Goal: Task Accomplishment & Management: Complete application form

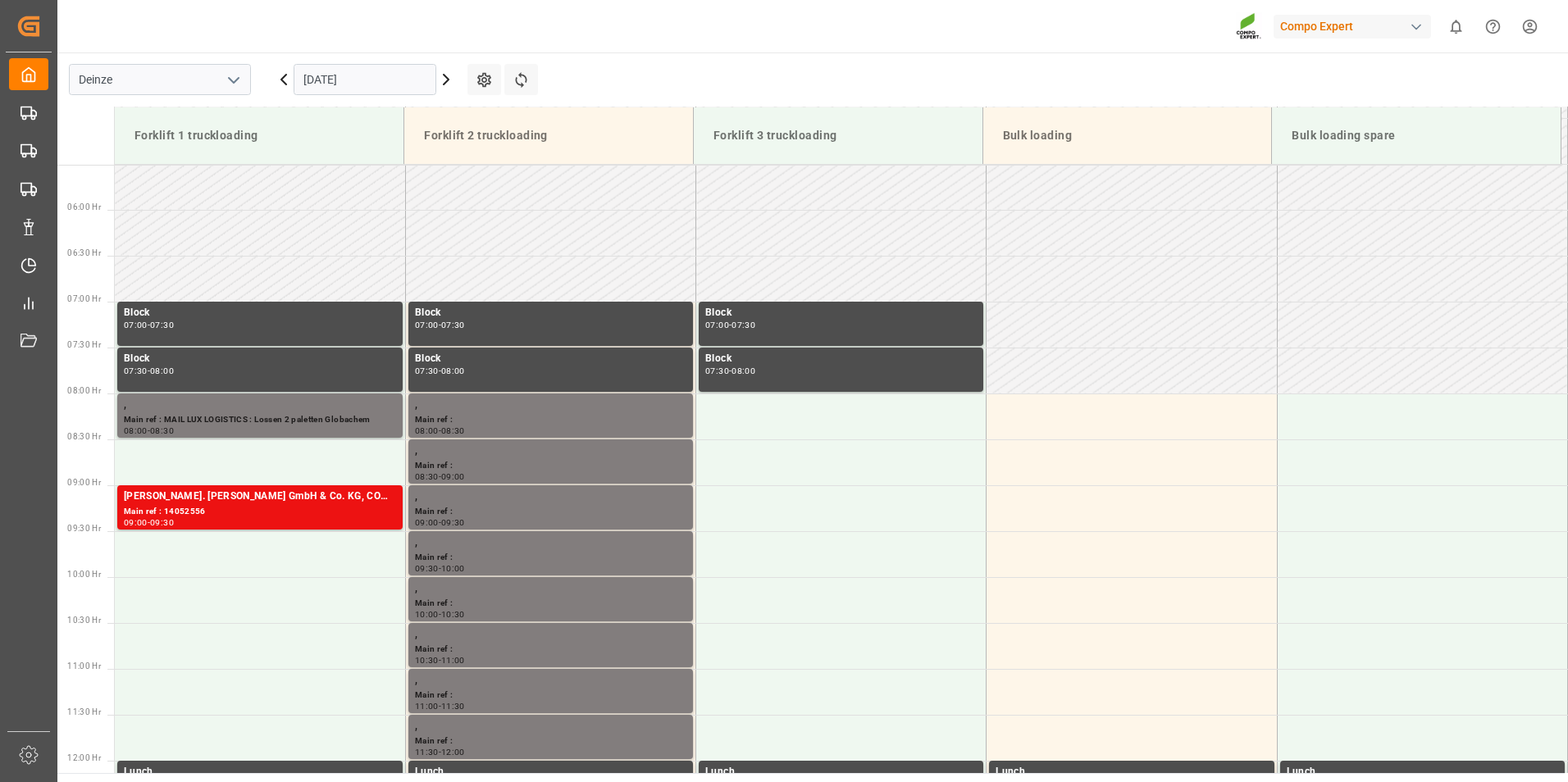
scroll to position [815, 0]
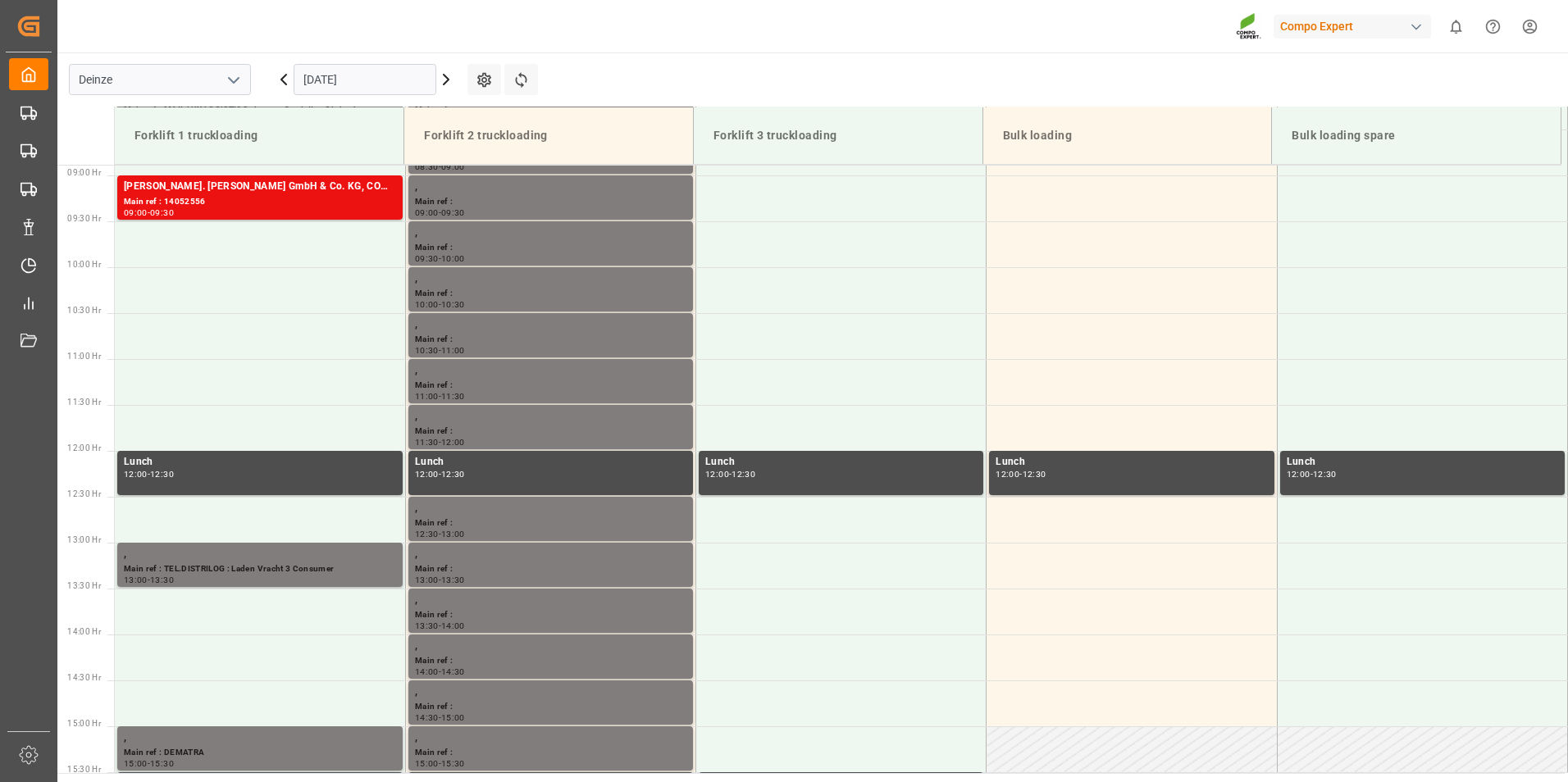
click at [384, 86] on input "[DATE]" at bounding box center [365, 79] width 143 height 31
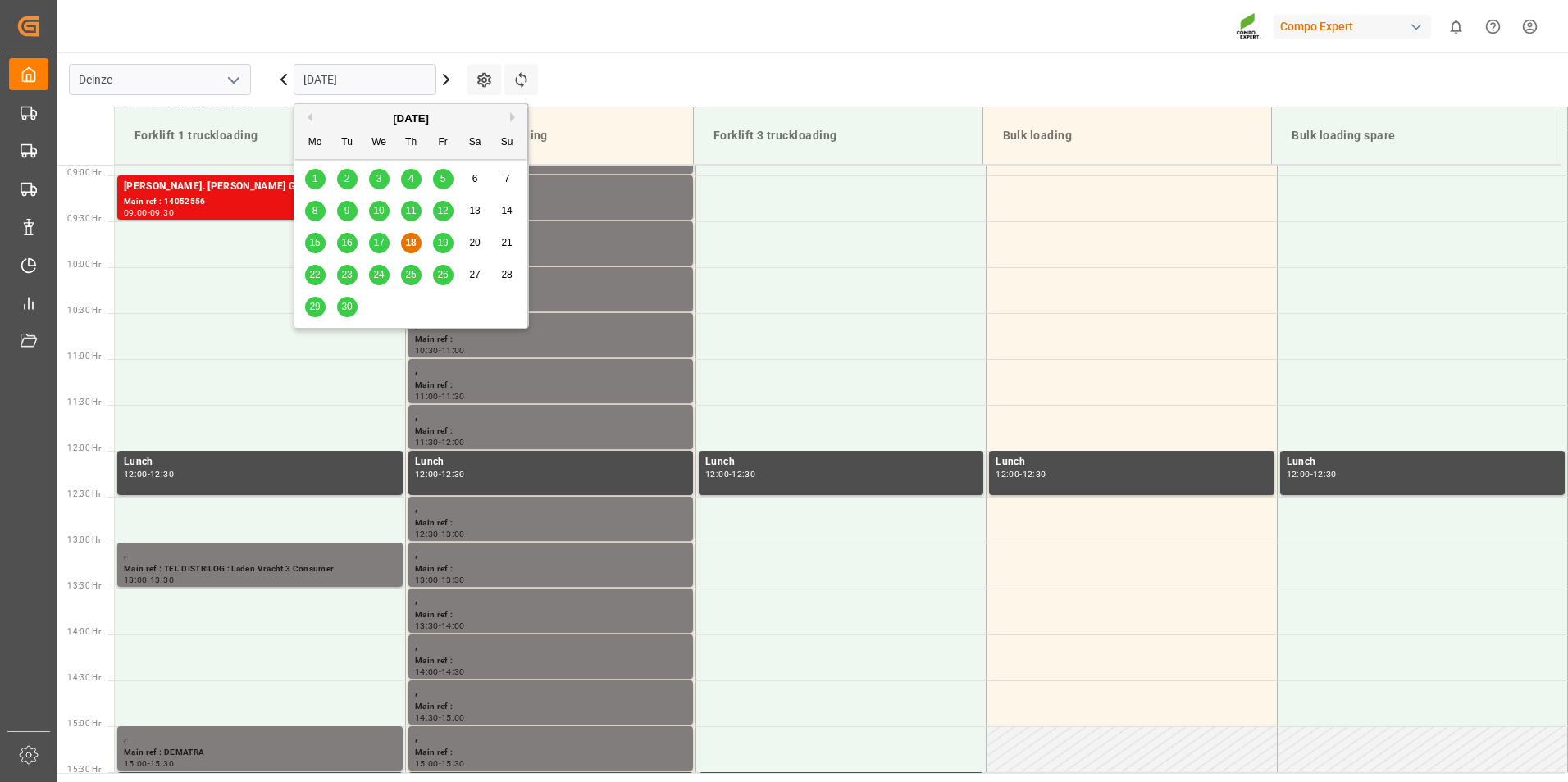
click at [440, 246] on span "19" at bounding box center [442, 242] width 11 height 11
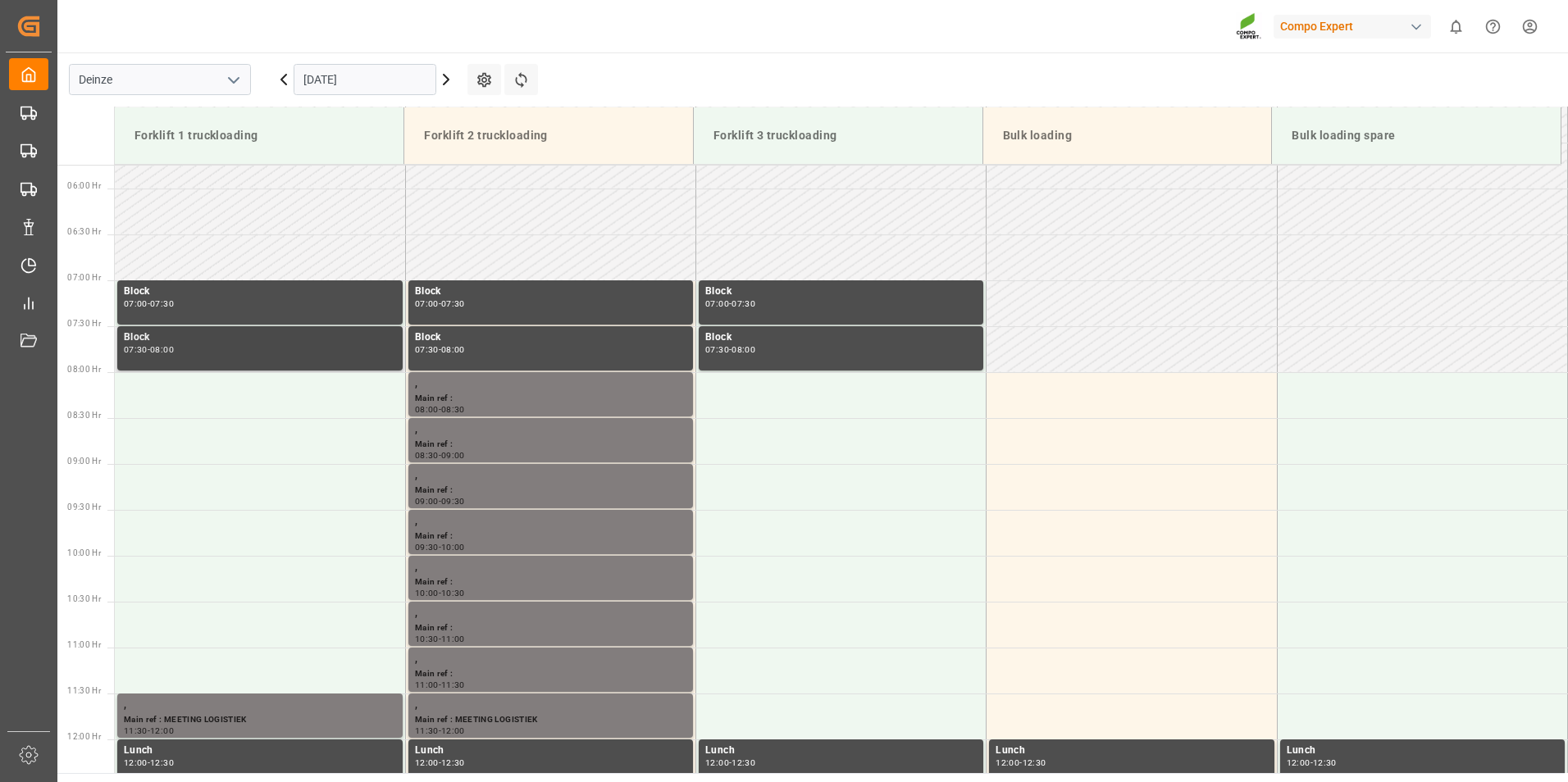
scroll to position [488, 0]
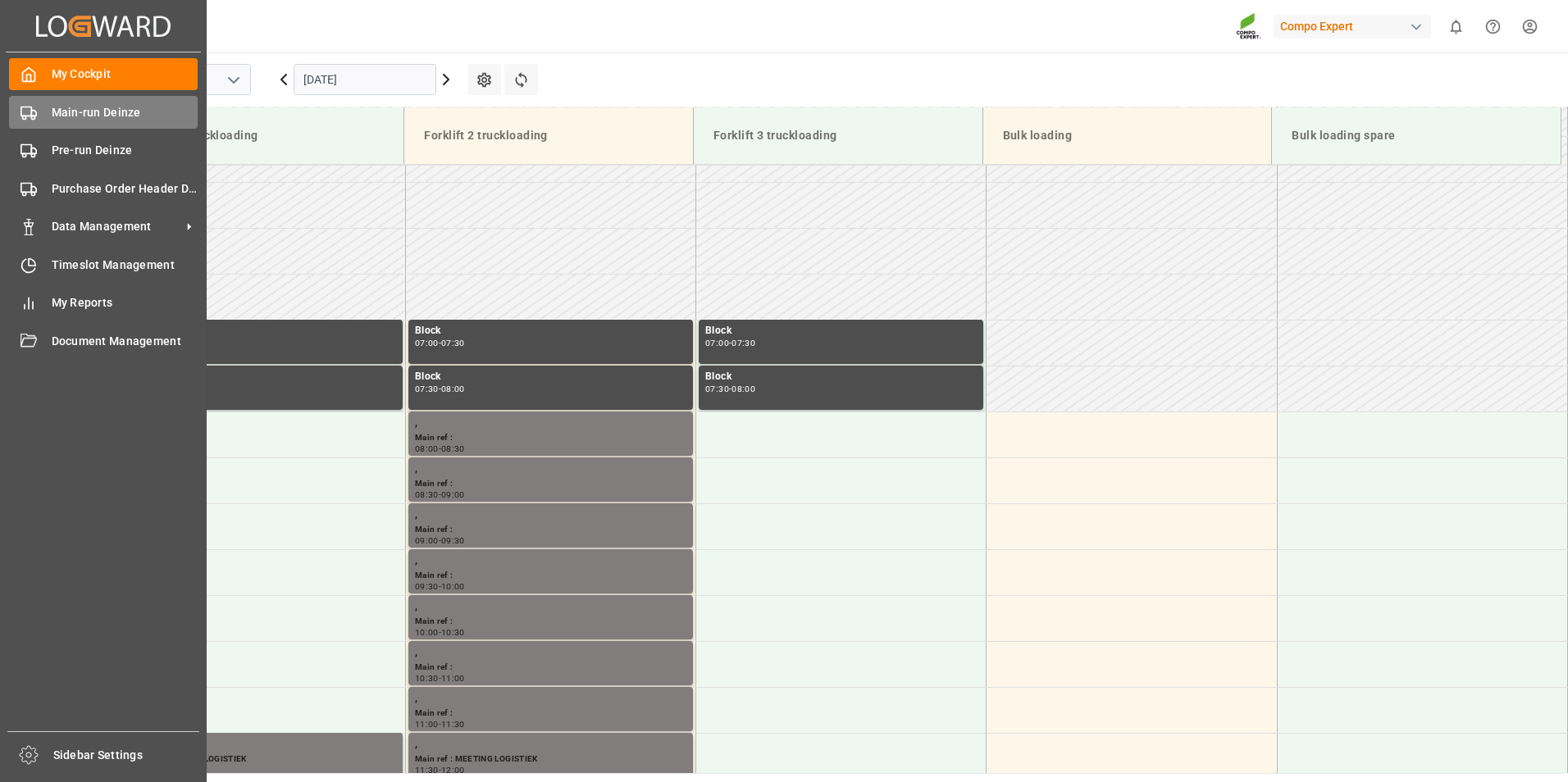
click at [25, 116] on circle at bounding box center [25, 117] width 4 height 4
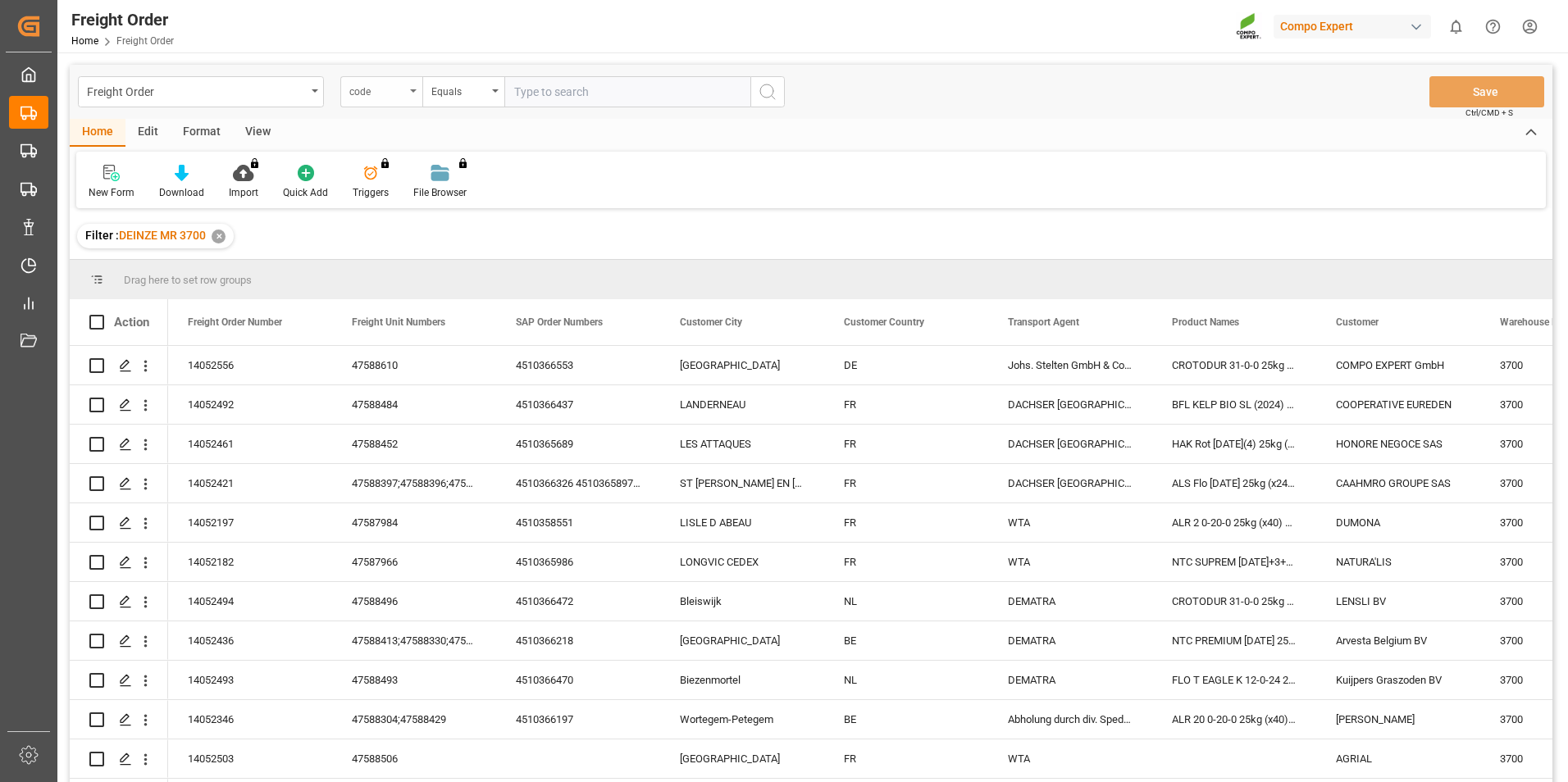
click at [413, 91] on icon "open menu" at bounding box center [412, 91] width 6 height 4
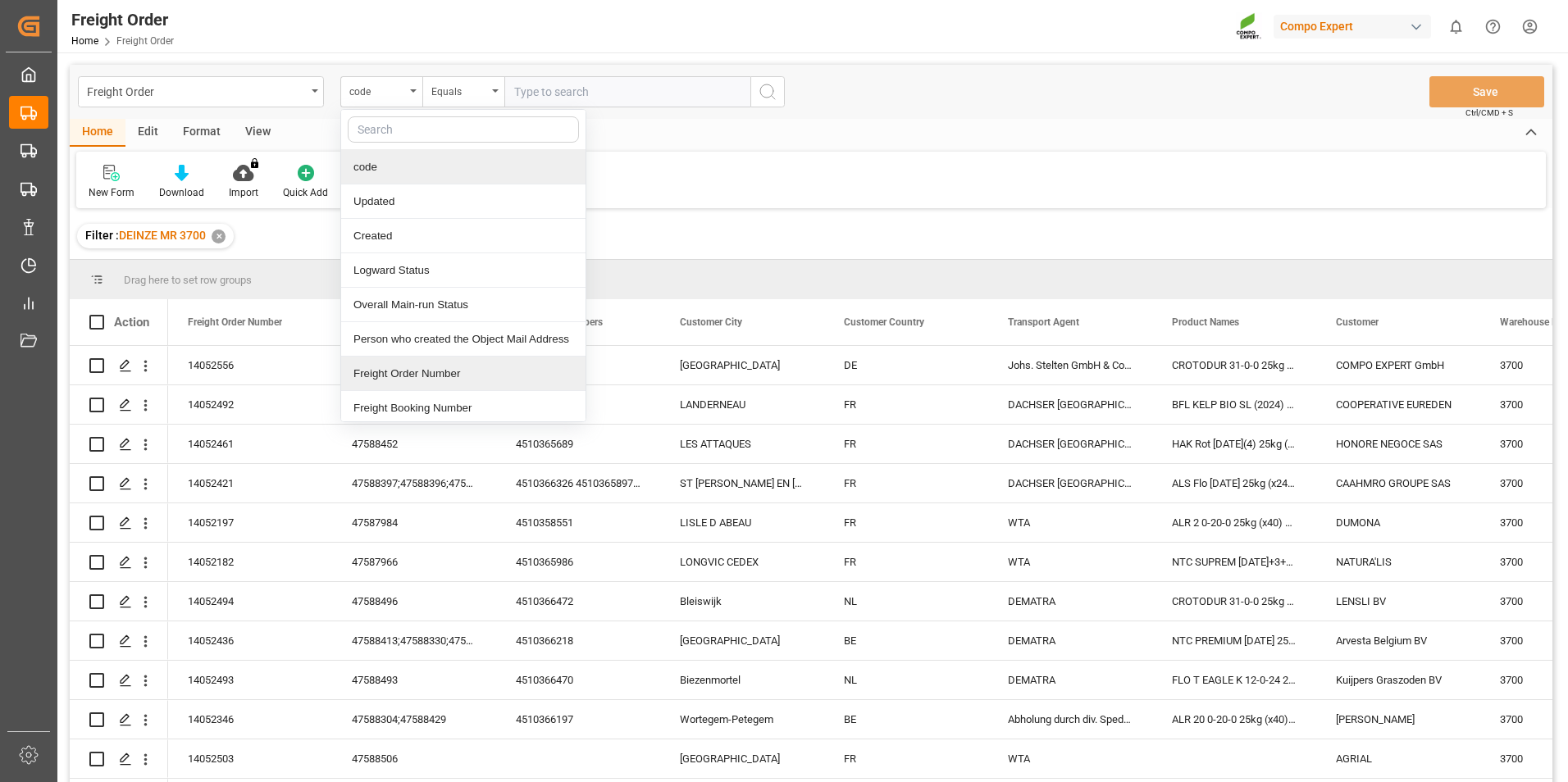
click at [401, 373] on div "Freight Order Number" at bounding box center [462, 373] width 244 height 34
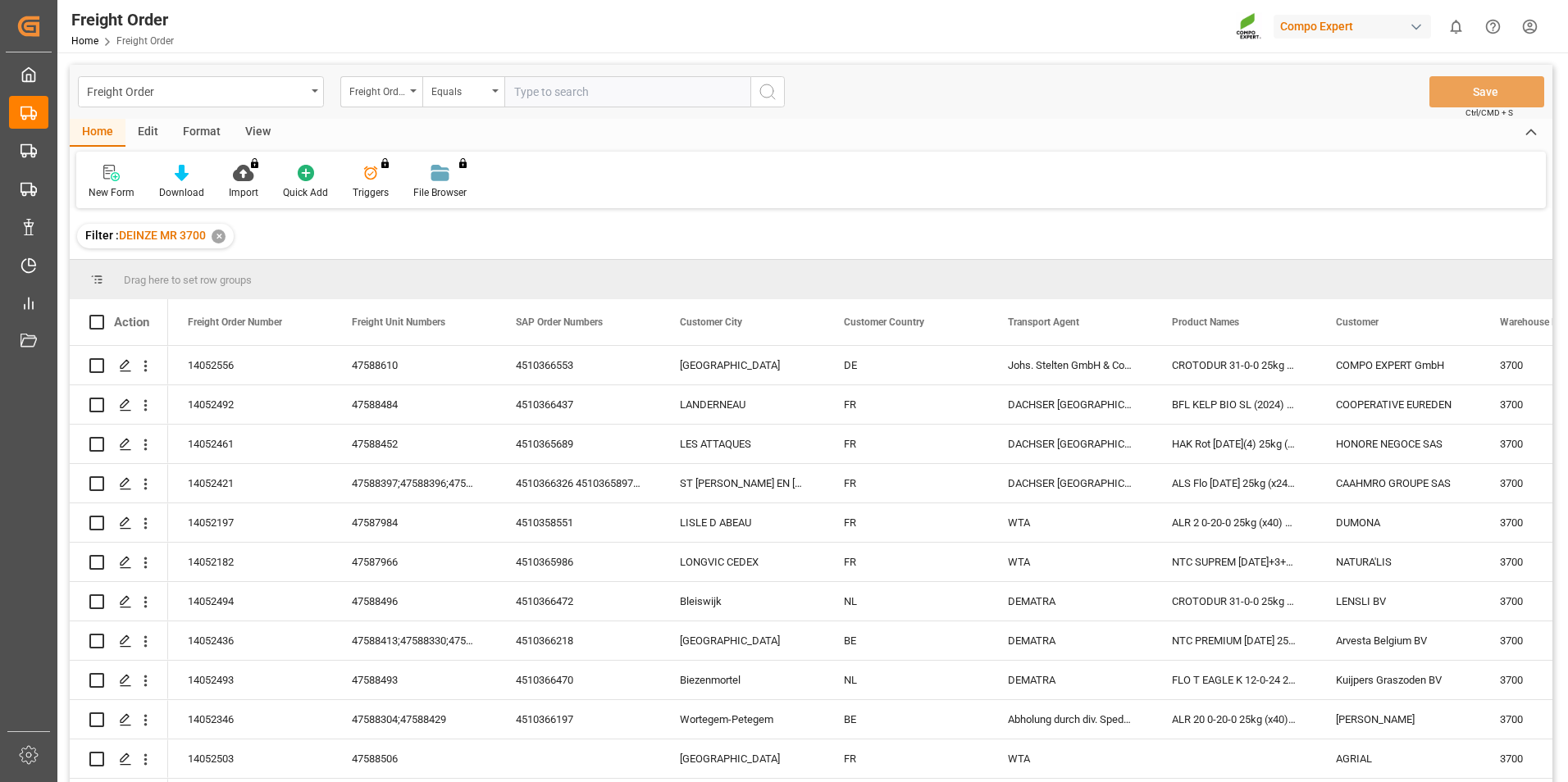
click at [546, 91] on input "text" at bounding box center [626, 92] width 246 height 31
type input "14052436"
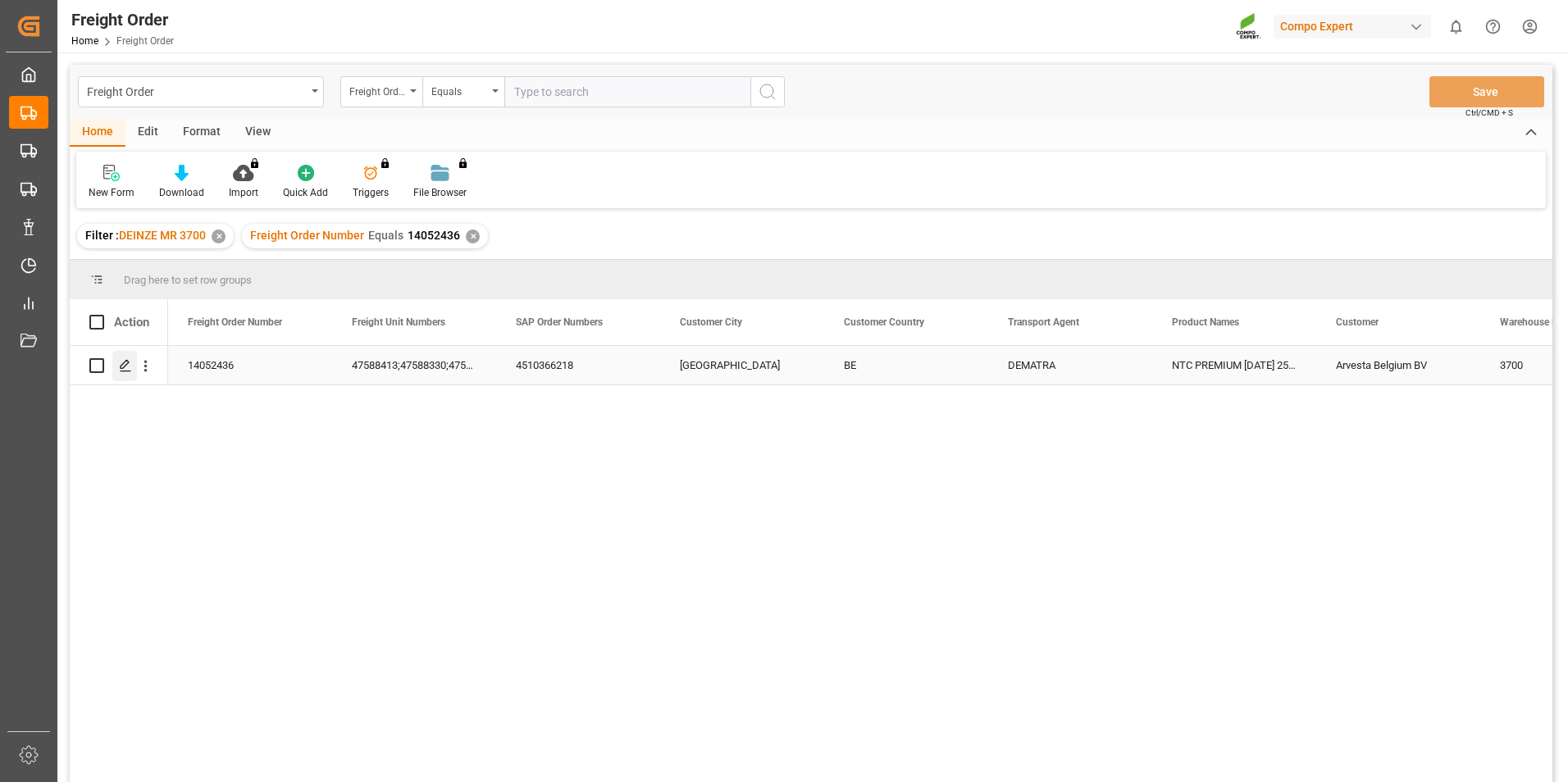
click at [122, 363] on icon "Press SPACE to select this row." at bounding box center [125, 365] width 13 height 13
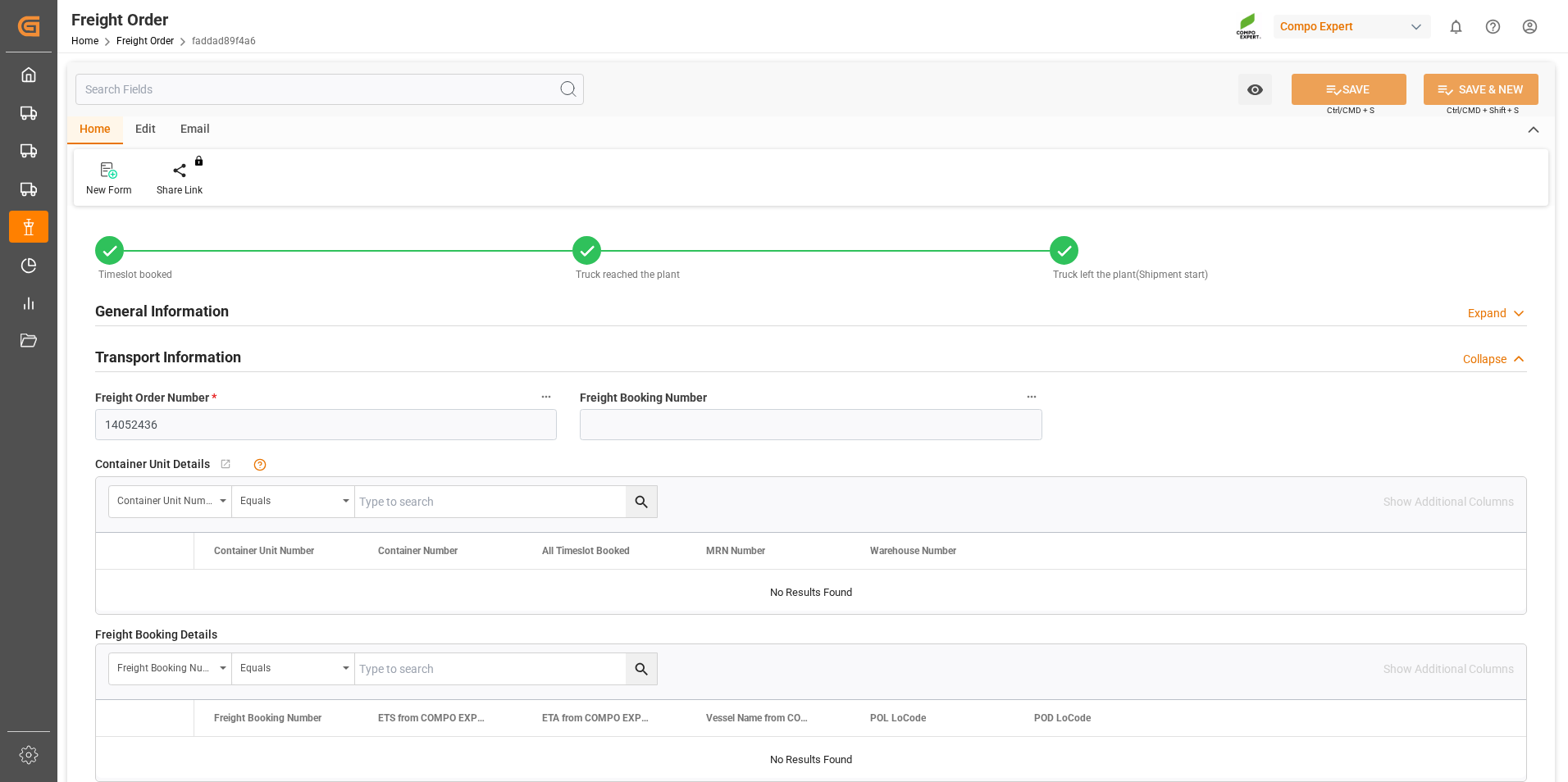
type input "24"
type input "23917.6"
type input "0"
type input "23917.6"
type input "16.09.2025 00:00"
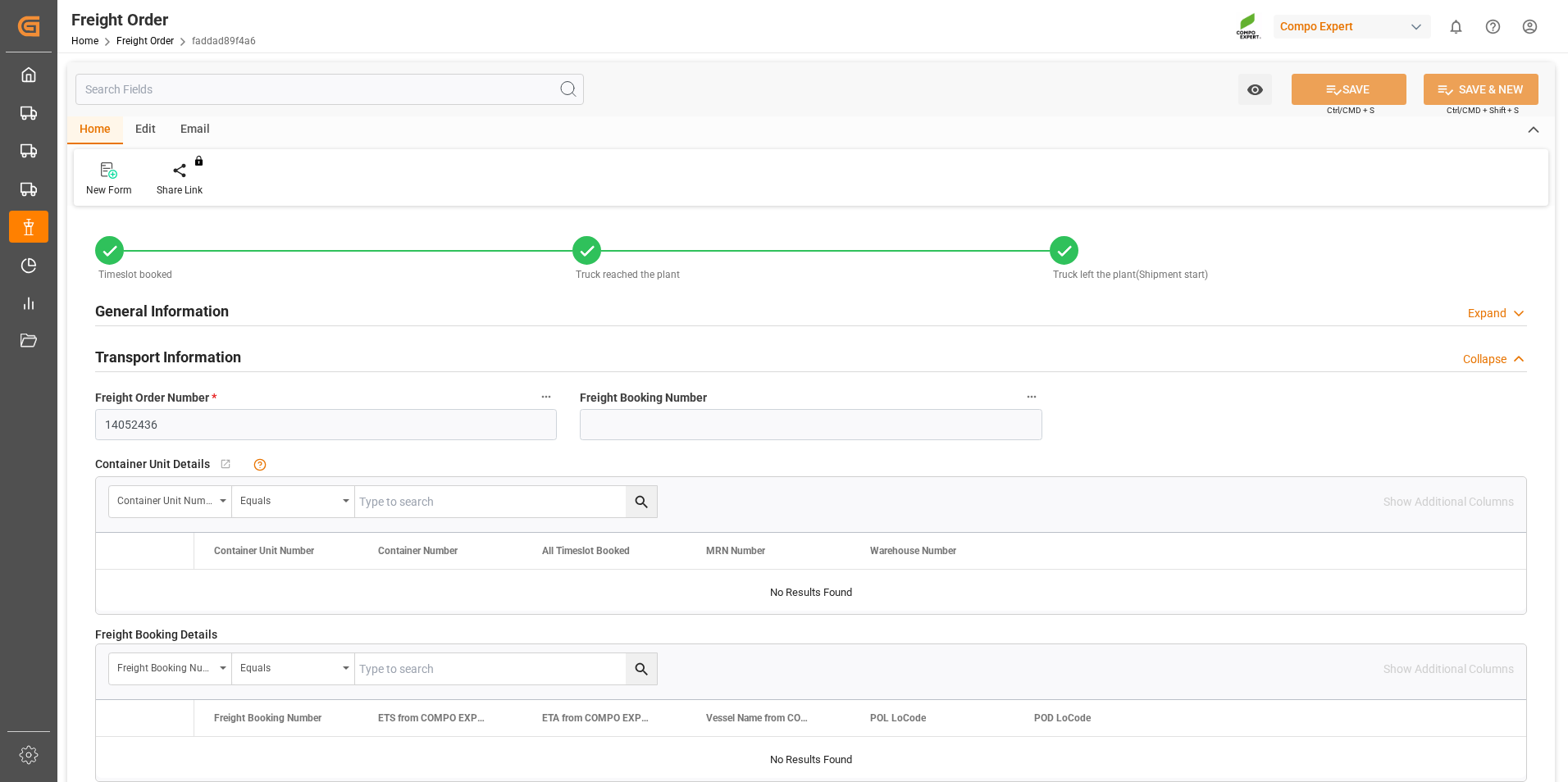
type input "[DATE] 10:18"
type input "[DATE] 09:50"
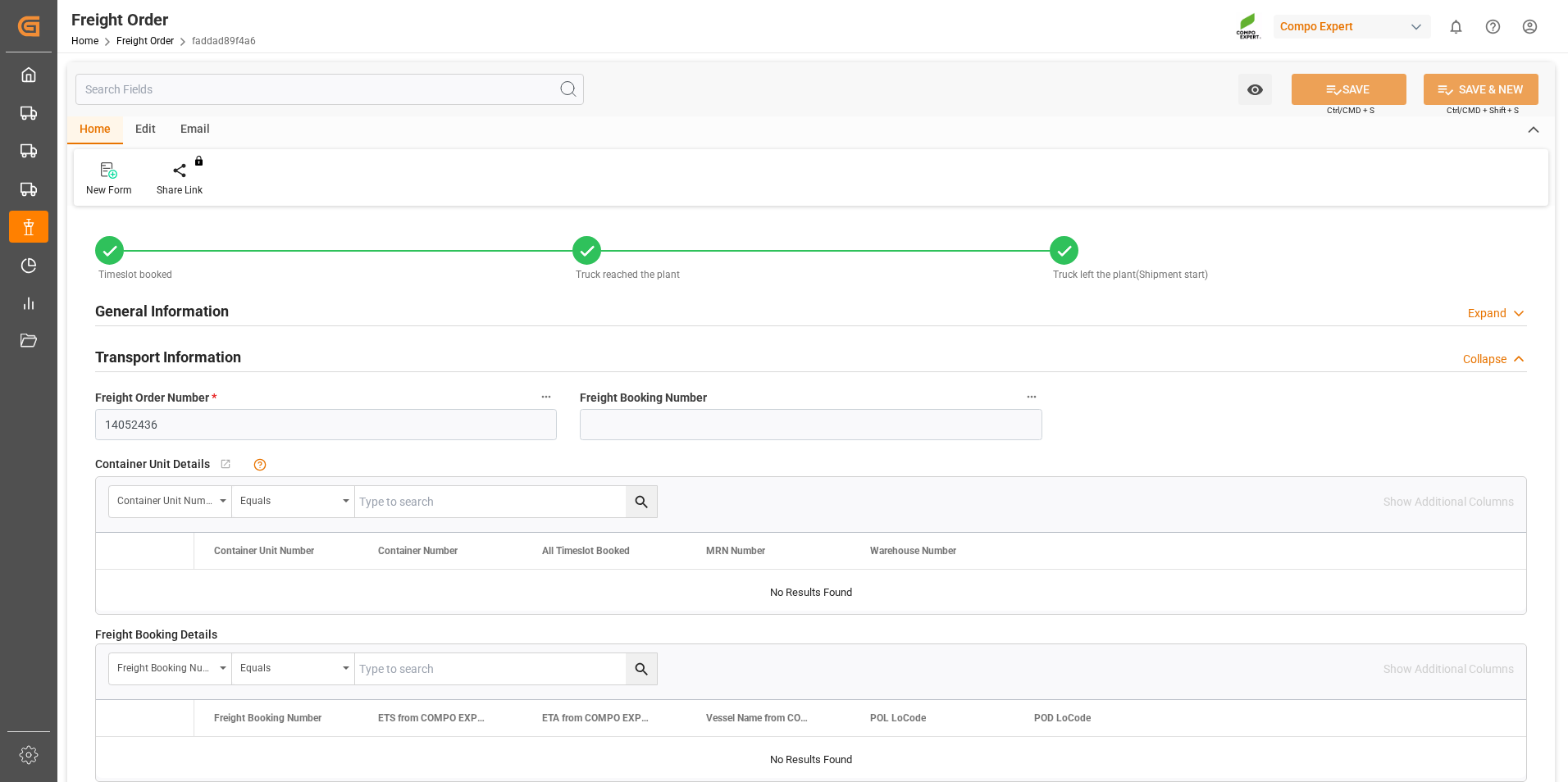
type input "[DATE] 09:50"
click at [186, 185] on div "Create Timeslot" at bounding box center [191, 190] width 70 height 15
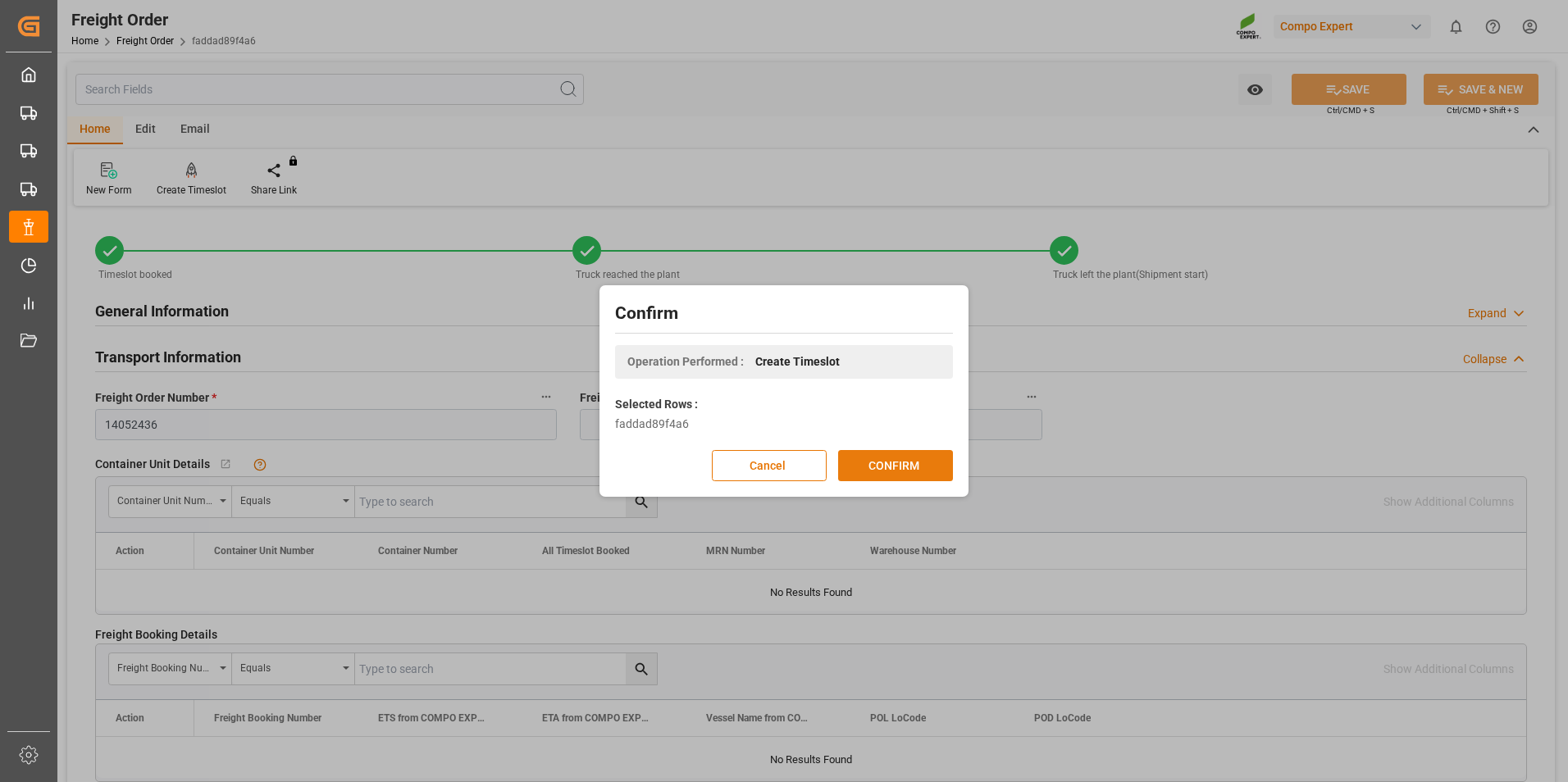
click at [869, 467] on button "CONFIRM" at bounding box center [895, 465] width 115 height 31
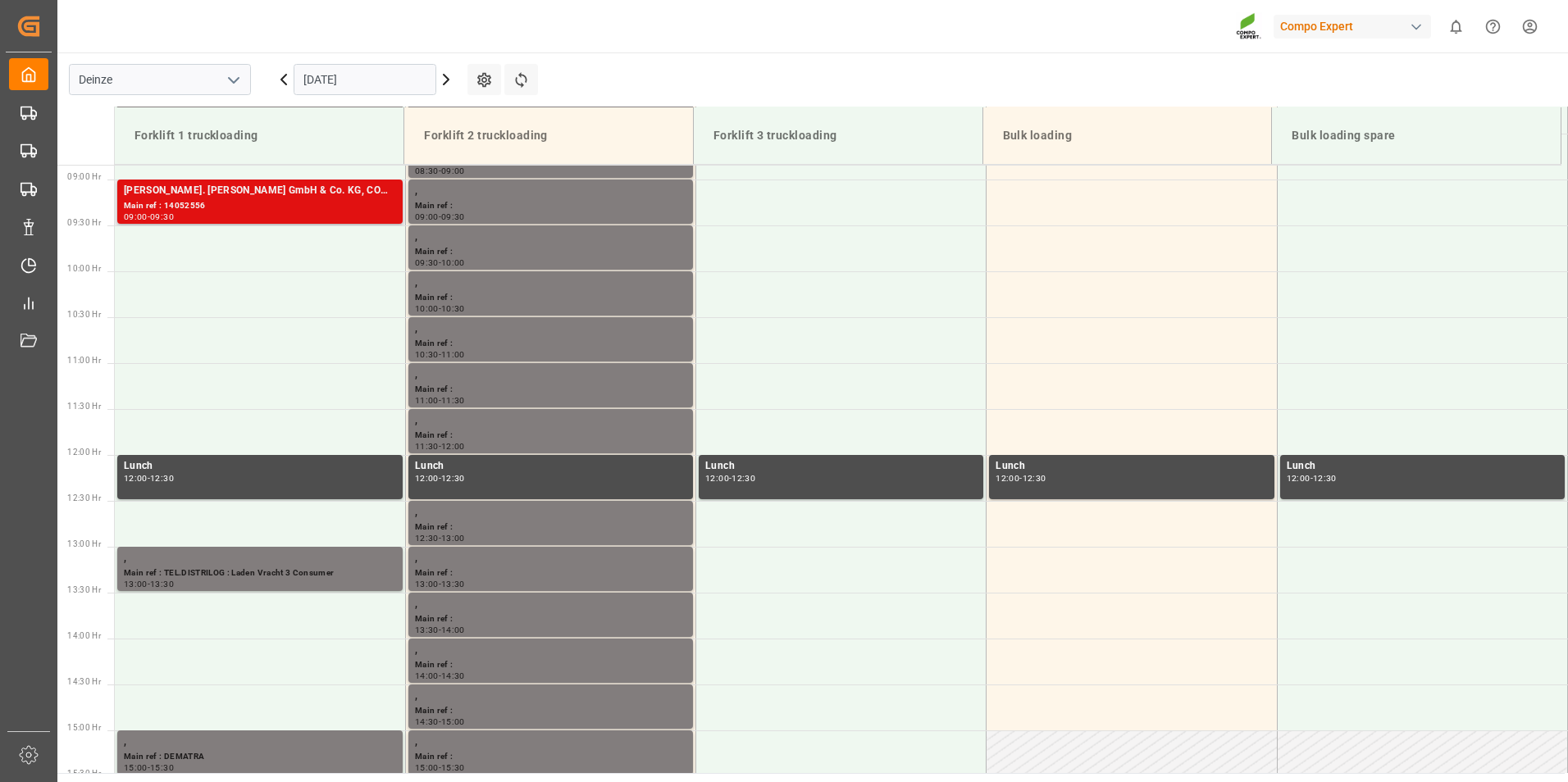
scroll to position [815, 0]
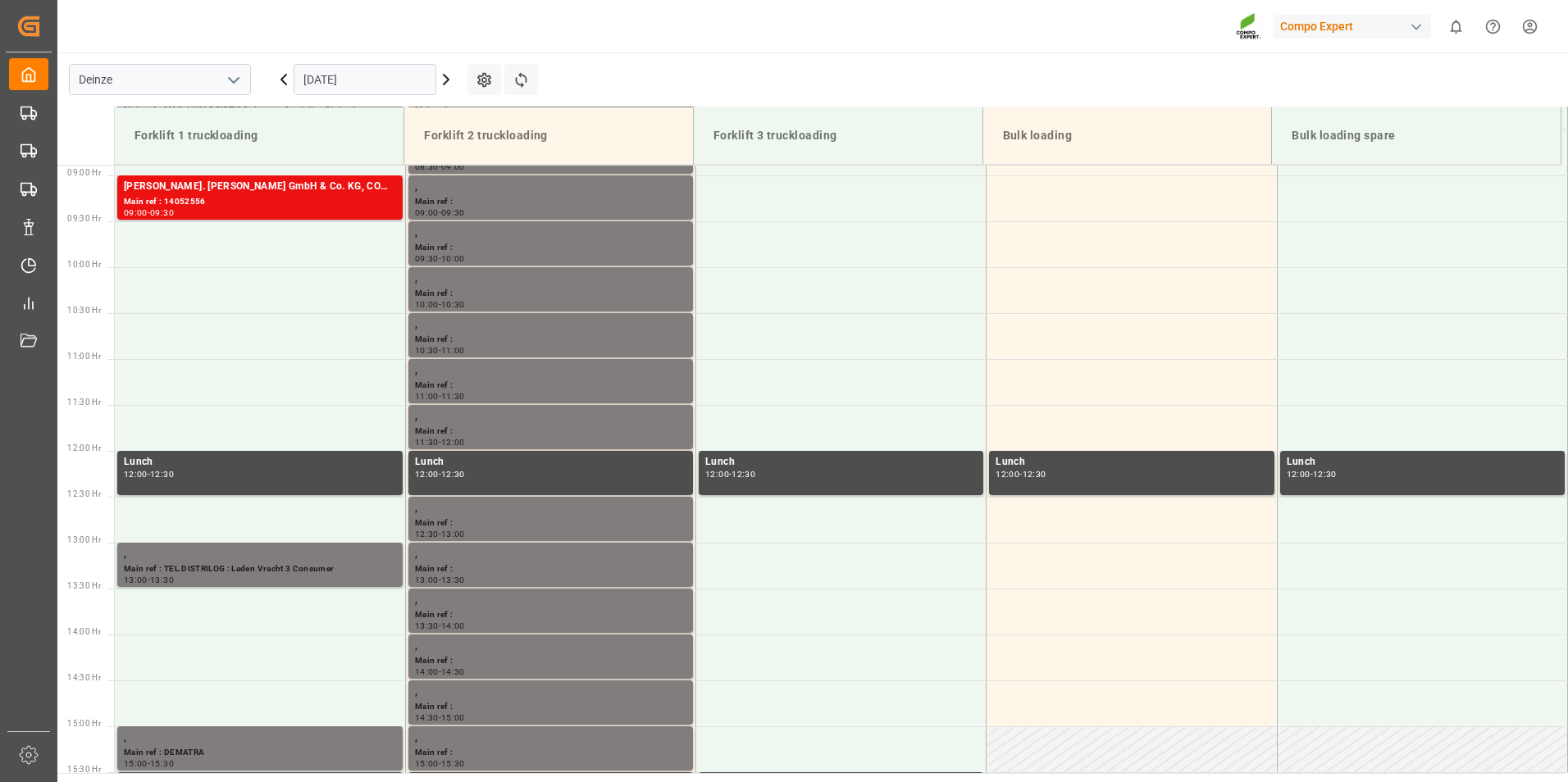
click at [385, 88] on input "[DATE]" at bounding box center [365, 79] width 143 height 31
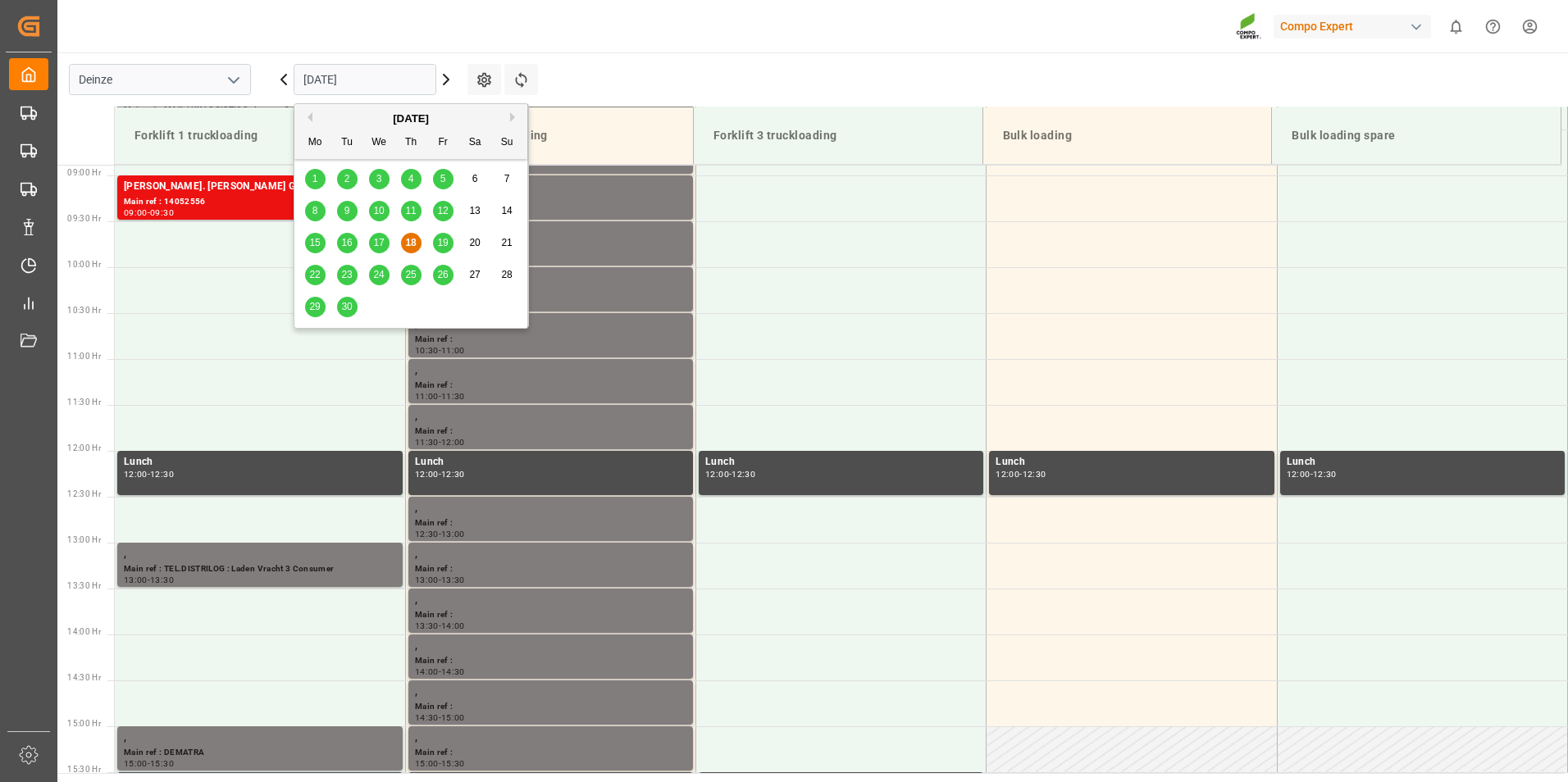
click at [446, 244] on span "19" at bounding box center [442, 242] width 11 height 11
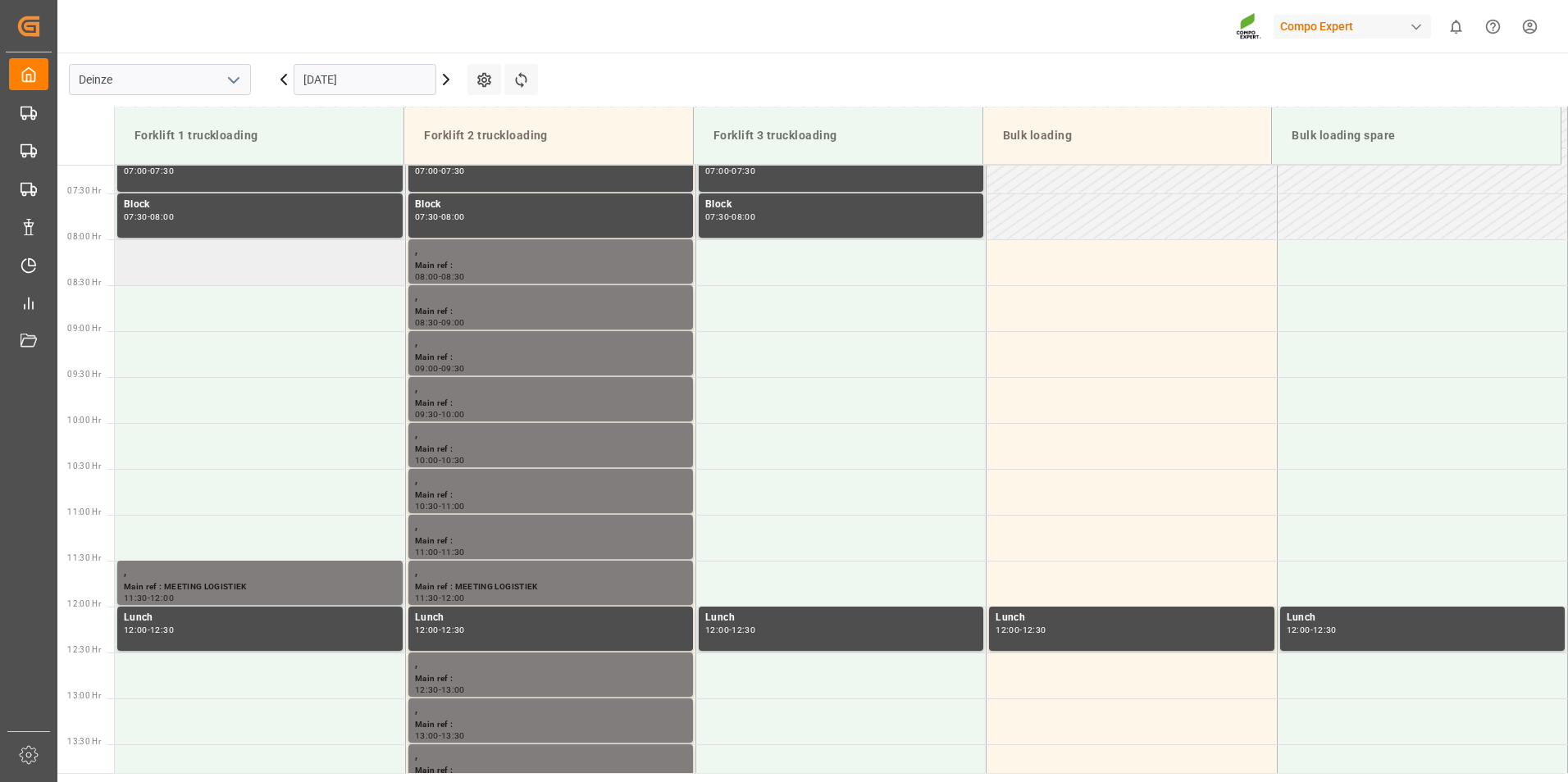
scroll to position [570, 0]
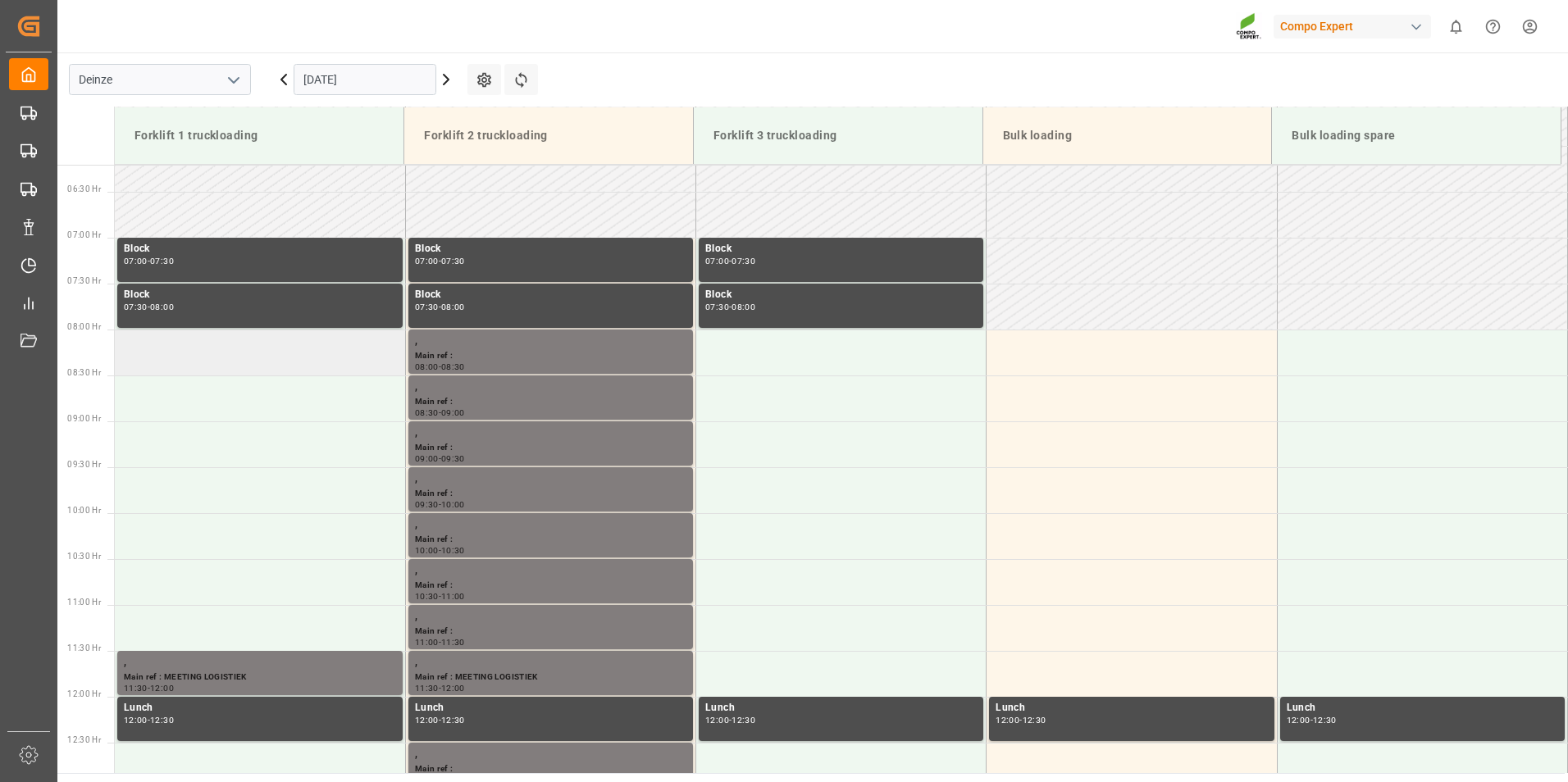
click at [196, 352] on td at bounding box center [260, 352] width 291 height 46
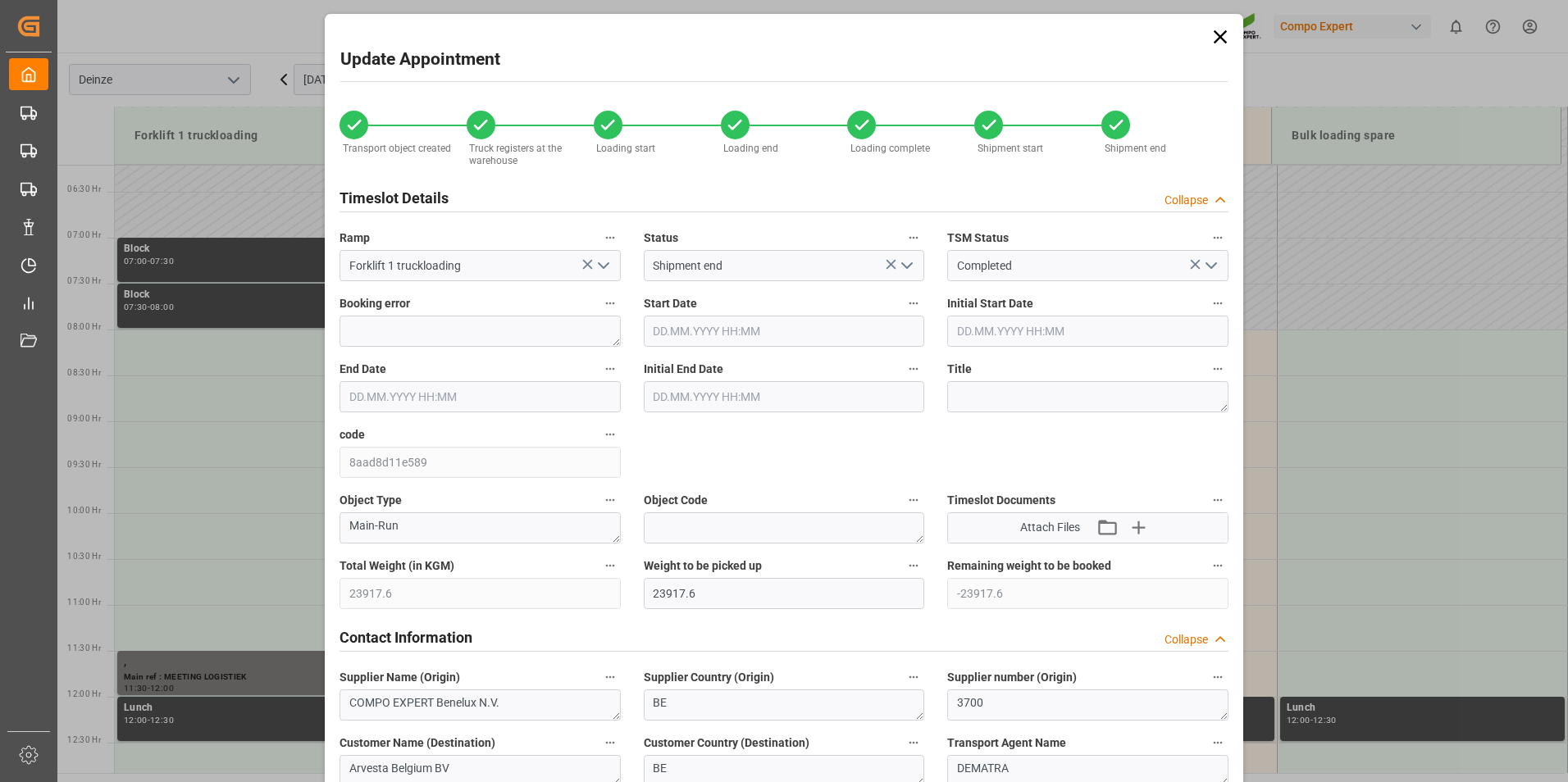
type input "[DATE] 08:00"
type input "[DATE] 08:30"
type input "[DATE] 10:18"
type input "[DATE] 09:50"
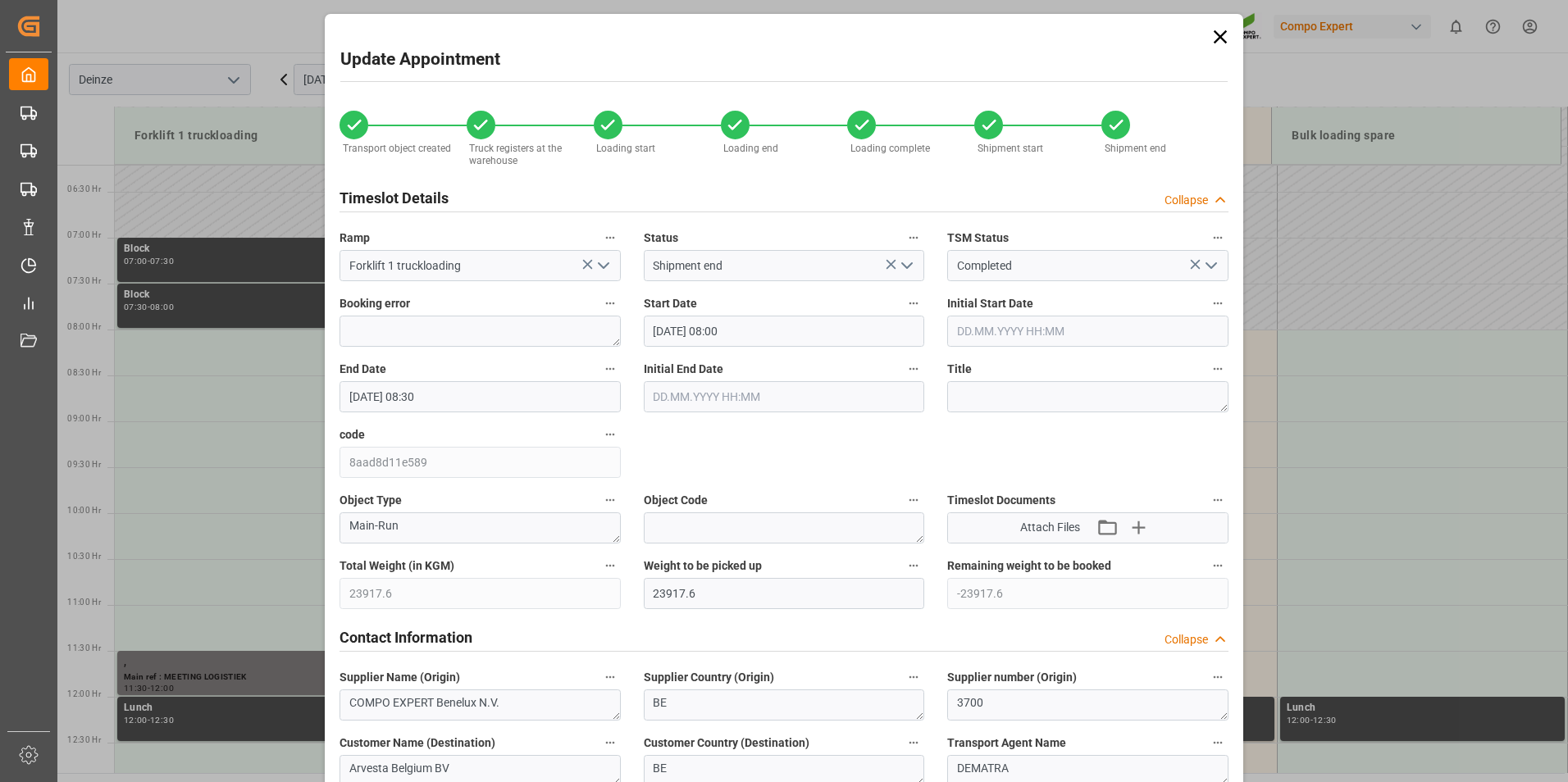
type input "[DATE] 09:50"
type input "[DATE] 07:36"
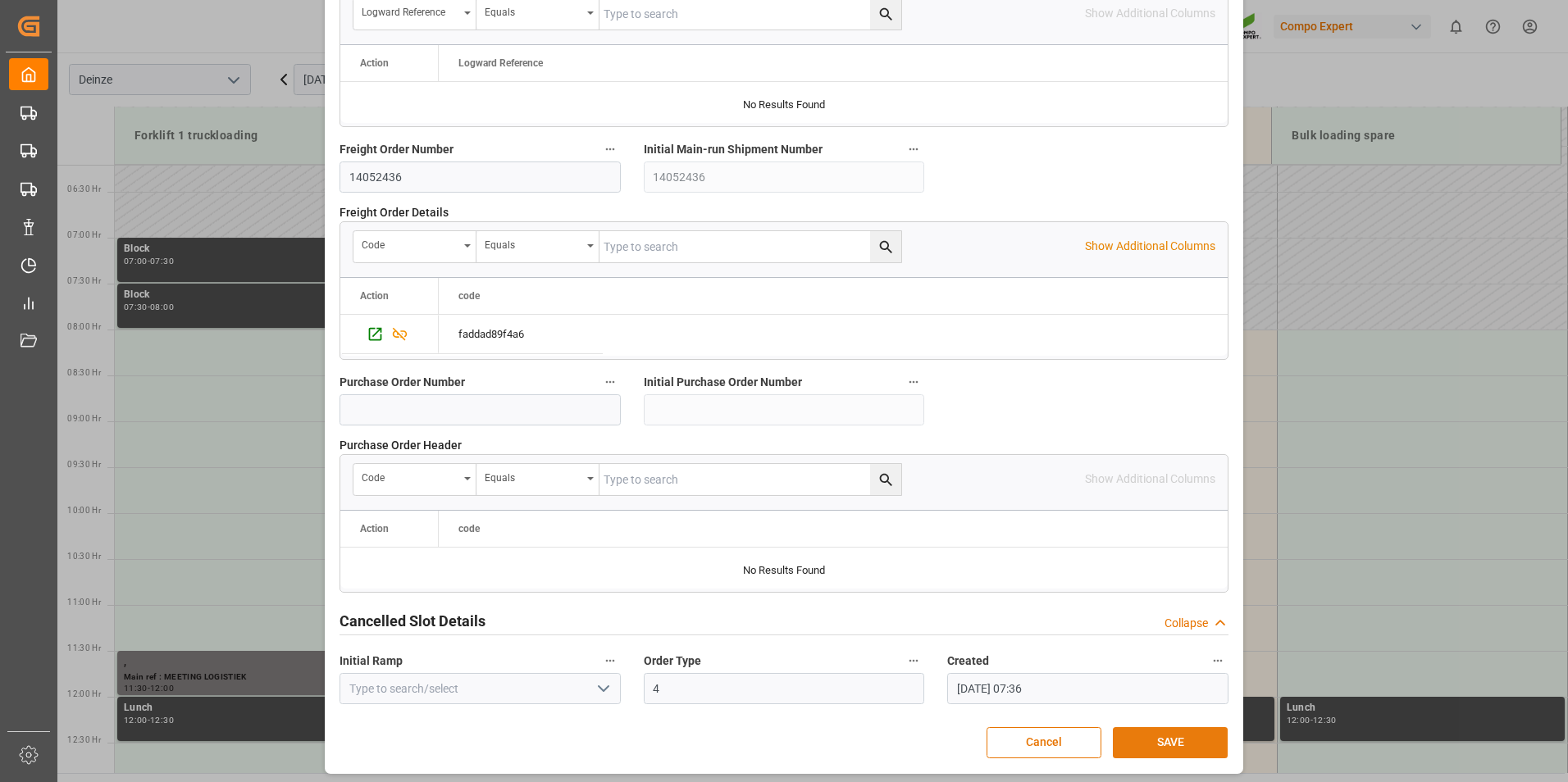
scroll to position [1493, 0]
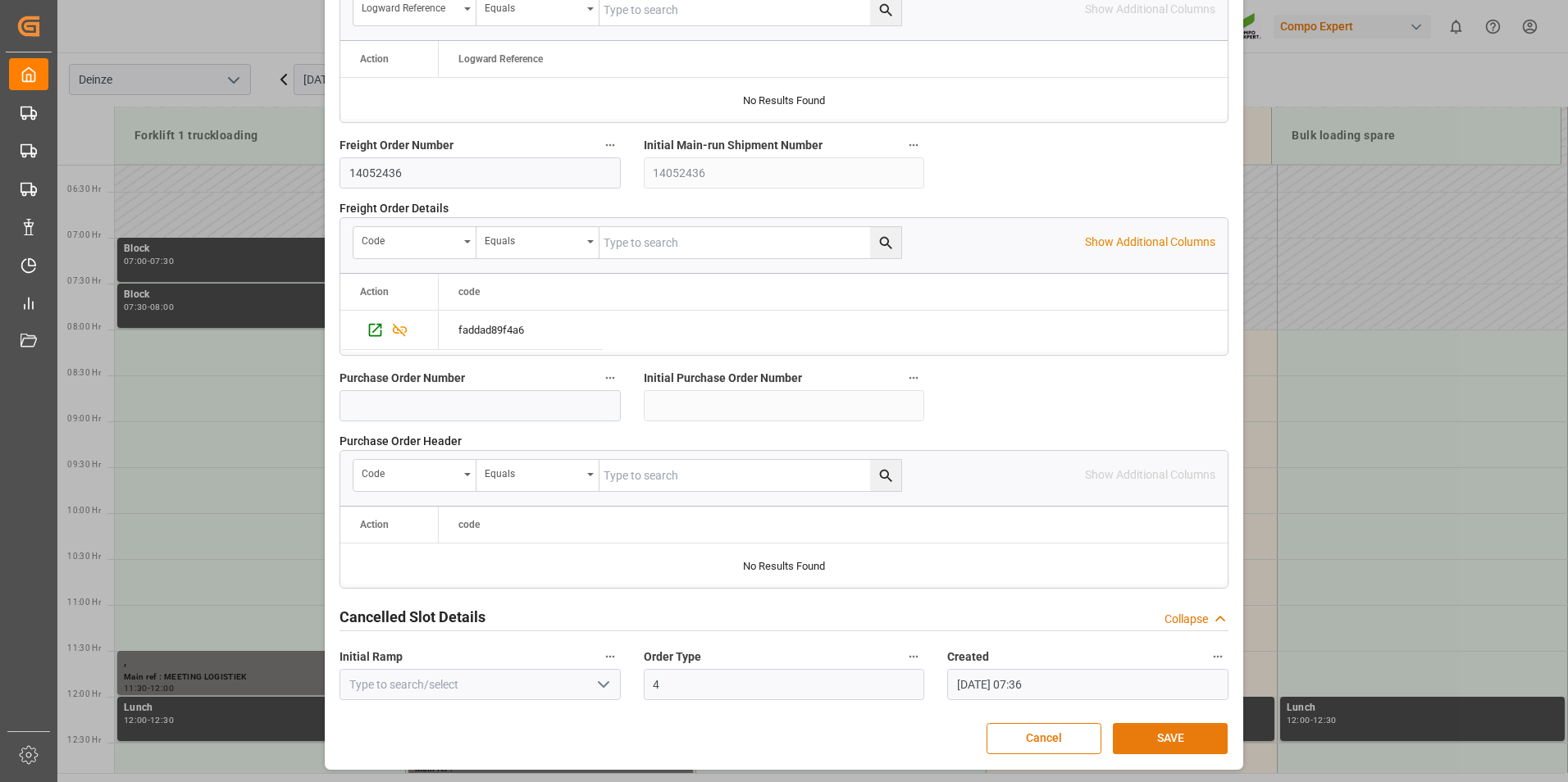
click at [1139, 737] on button "SAVE" at bounding box center [1170, 738] width 115 height 31
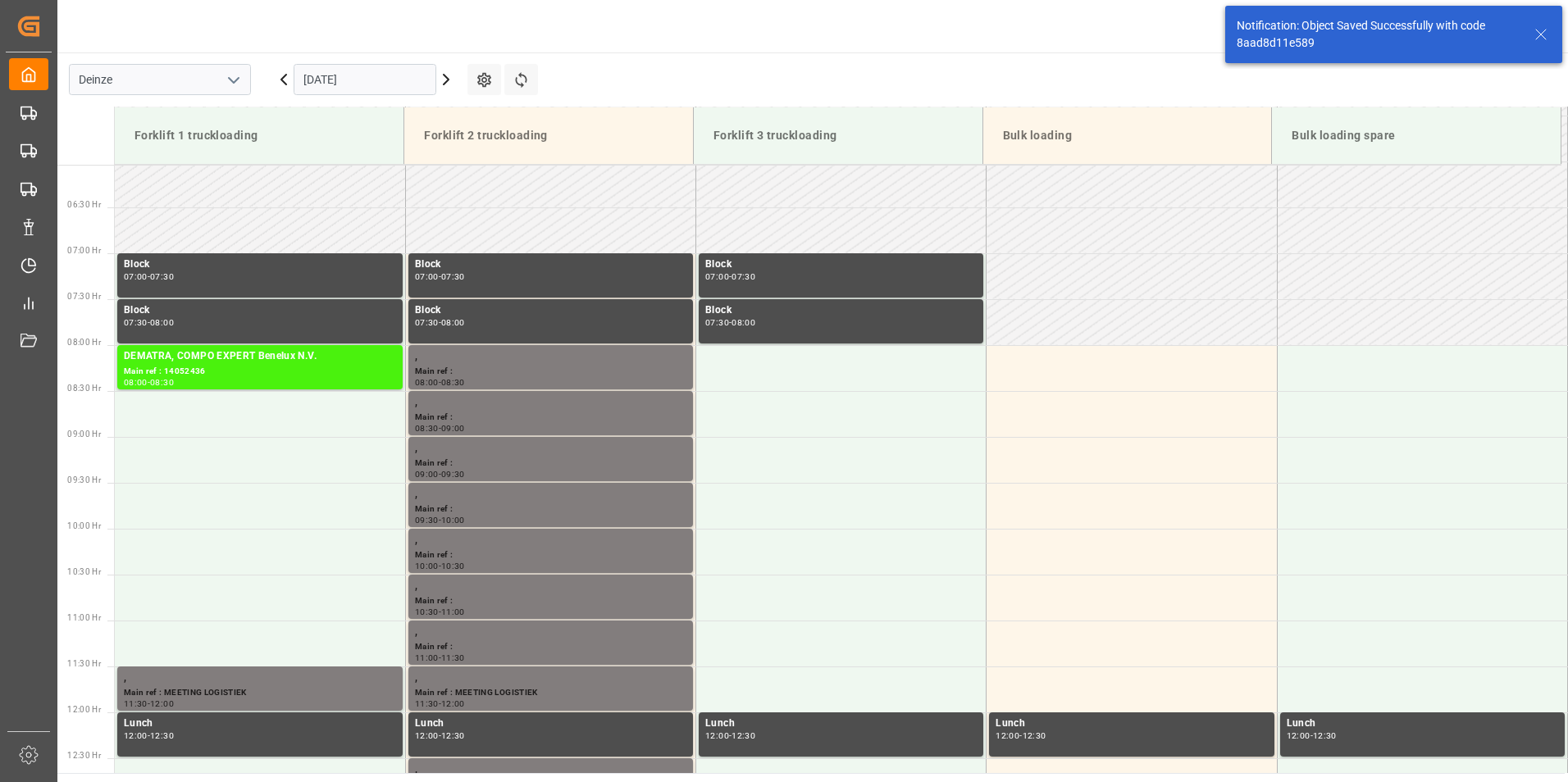
scroll to position [632, 0]
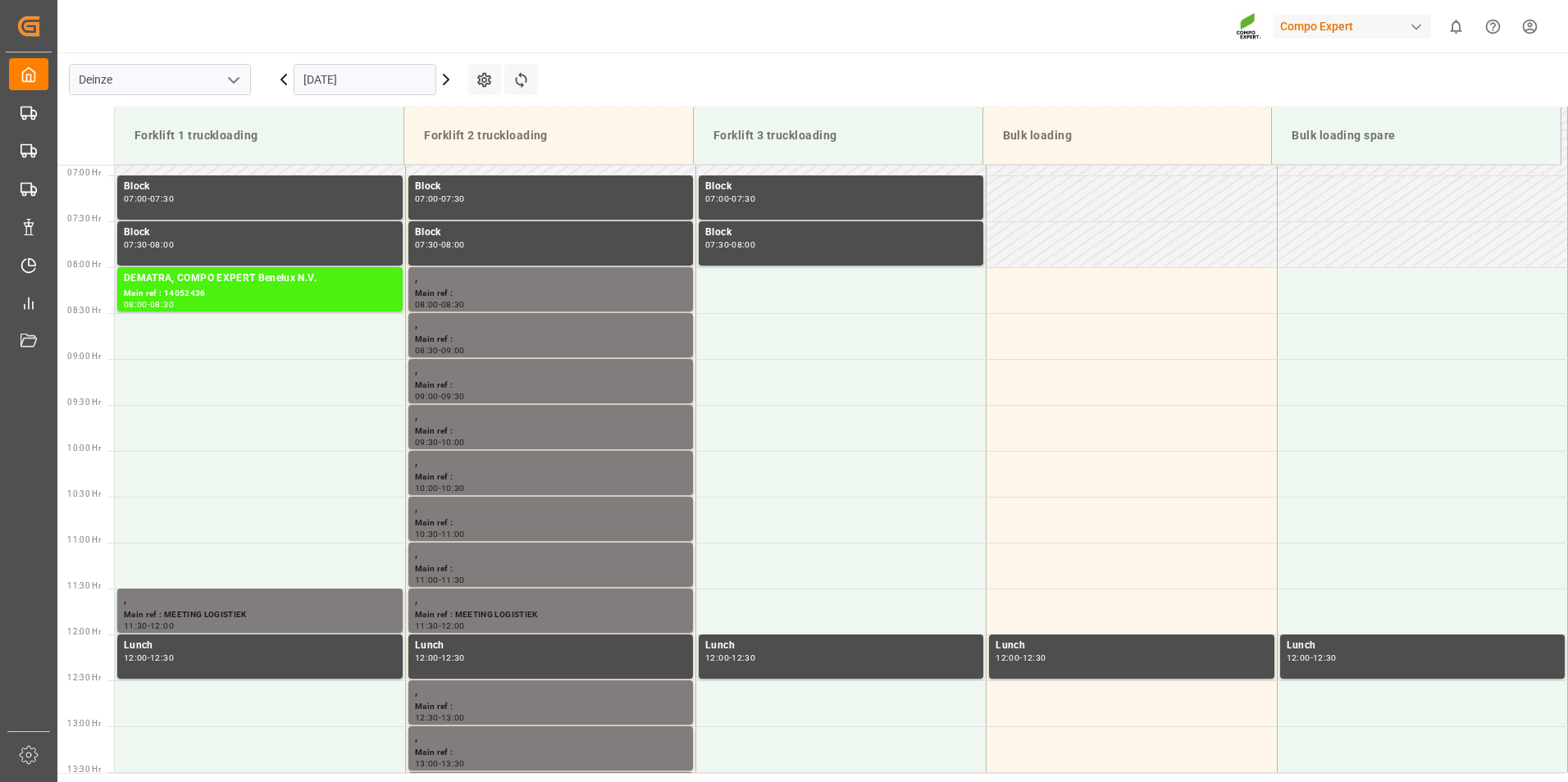
click at [374, 77] on input "[DATE]" at bounding box center [365, 79] width 143 height 31
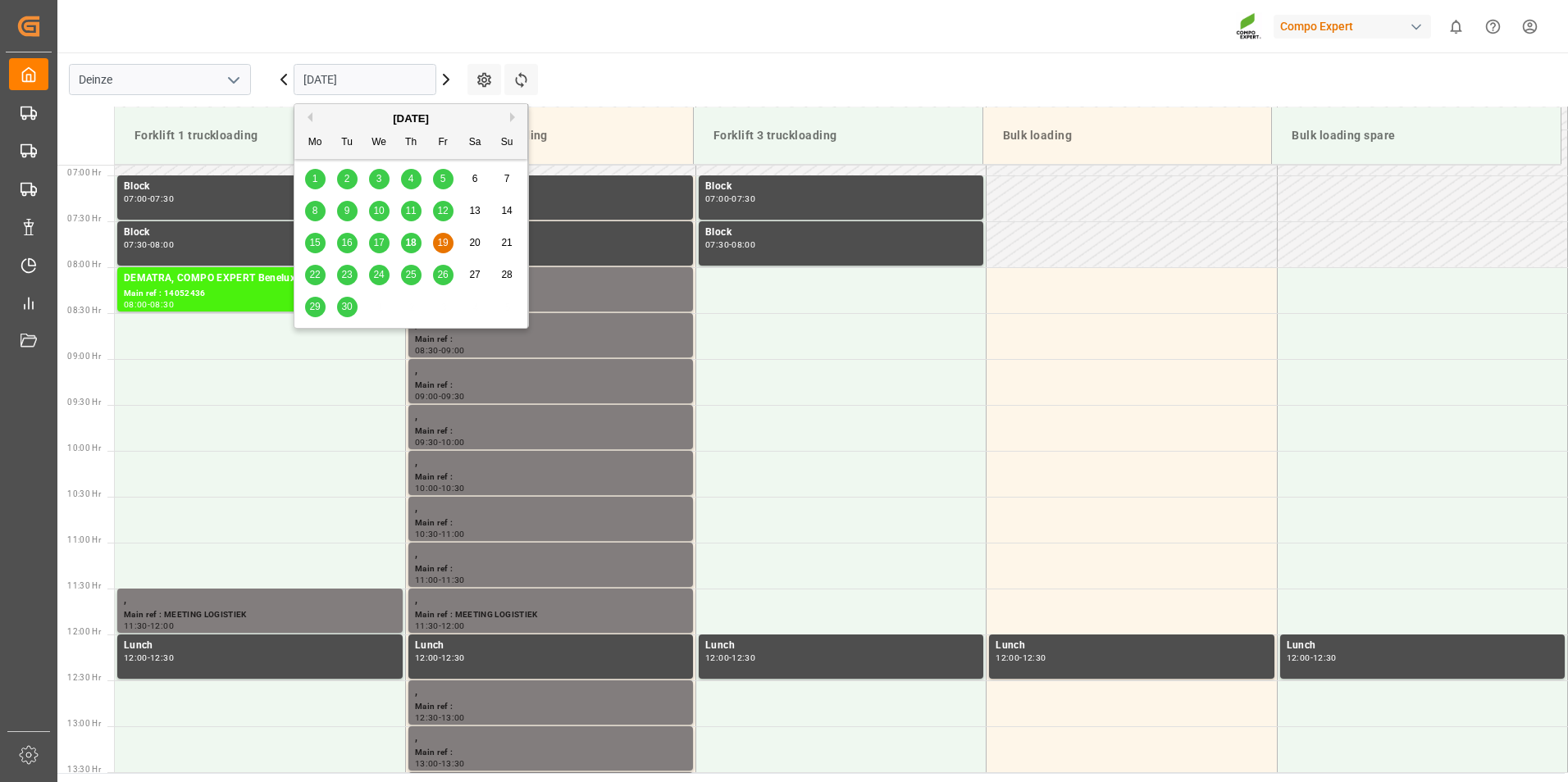
click at [408, 246] on span "18" at bounding box center [410, 242] width 11 height 11
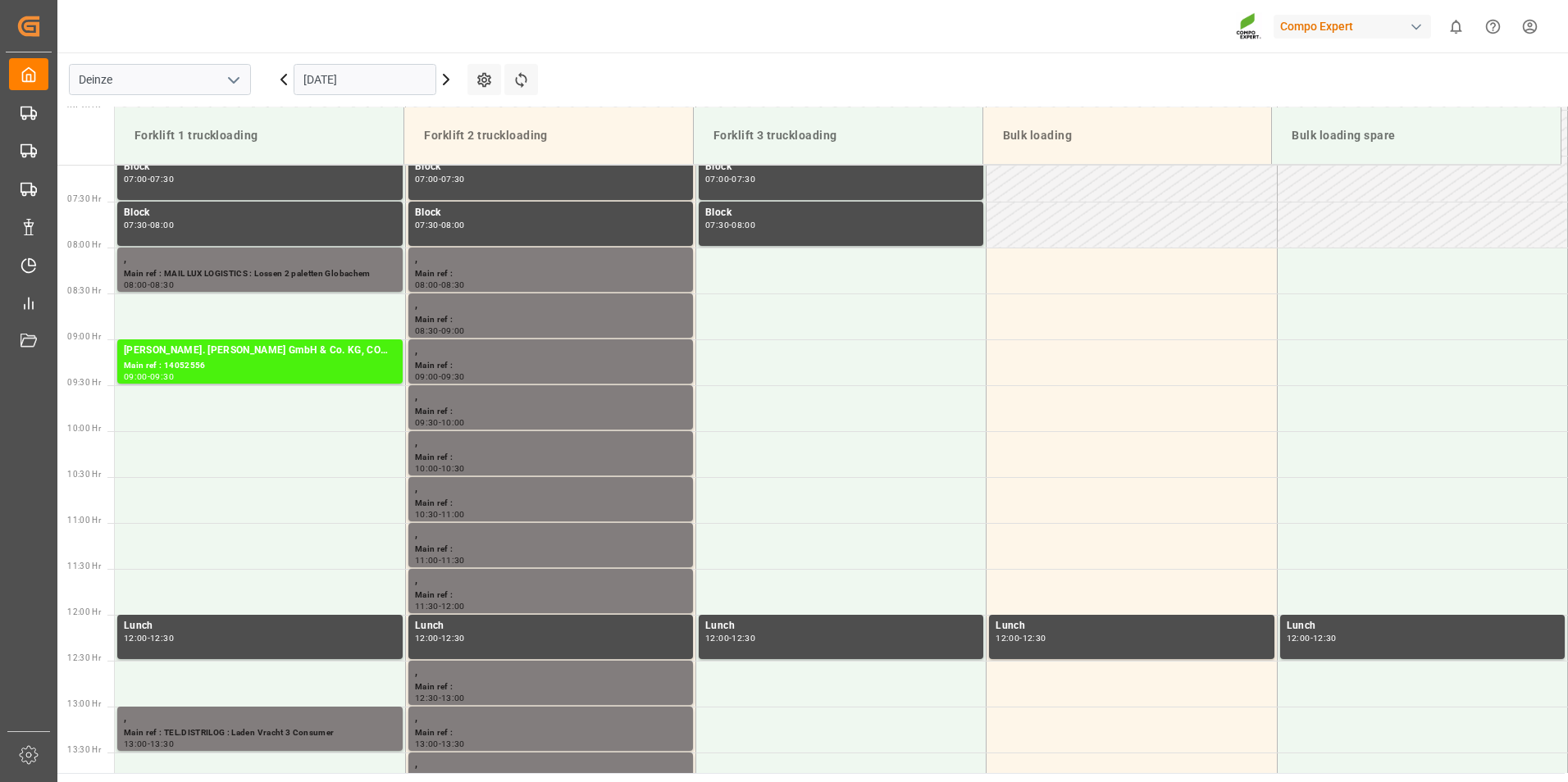
scroll to position [734, 0]
